Goal: Information Seeking & Learning: Learn about a topic

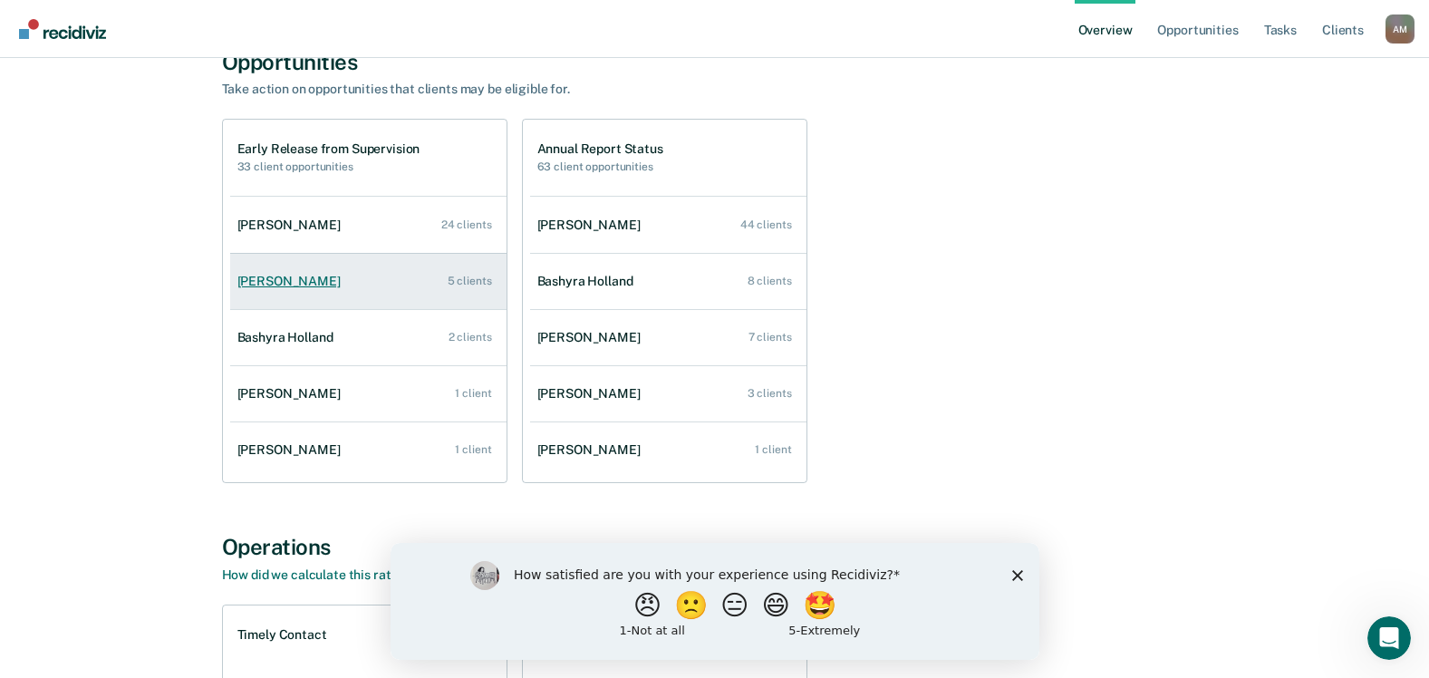
scroll to position [181, 0]
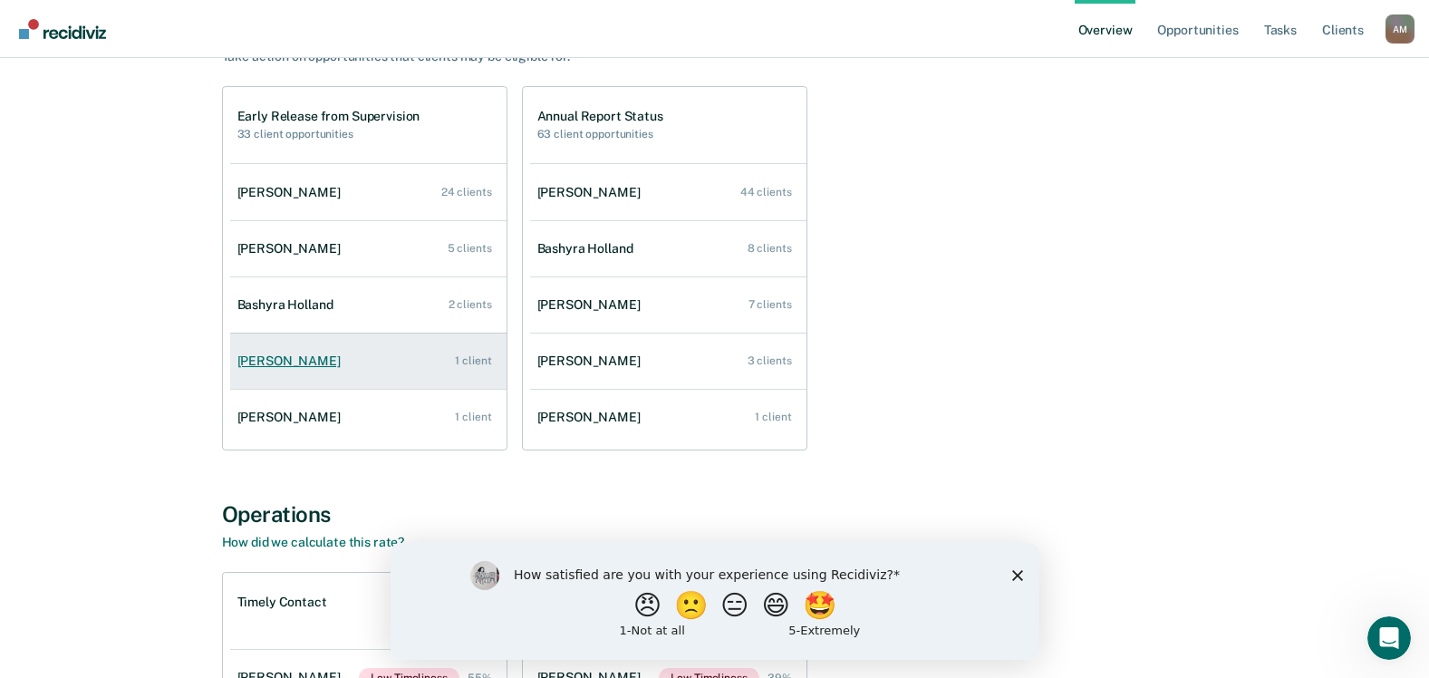
click at [297, 365] on div "[PERSON_NAME]" at bounding box center [292, 360] width 111 height 15
